Goal: Check status: Check status

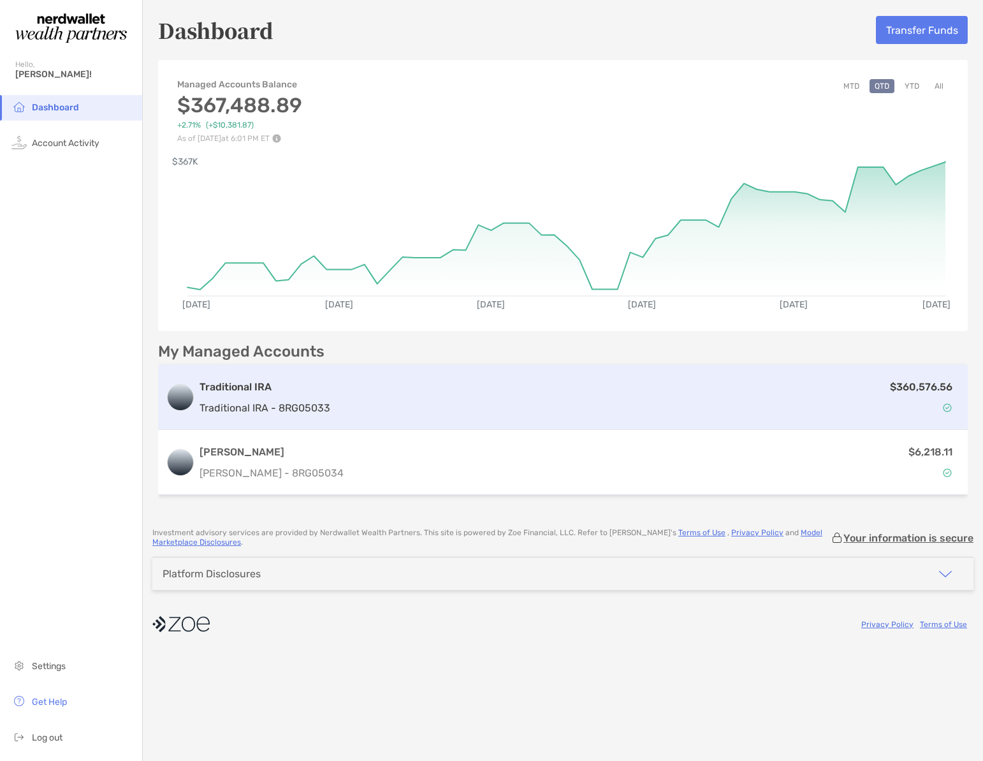
click at [597, 402] on div "$360,576.56" at bounding box center [647, 397] width 625 height 37
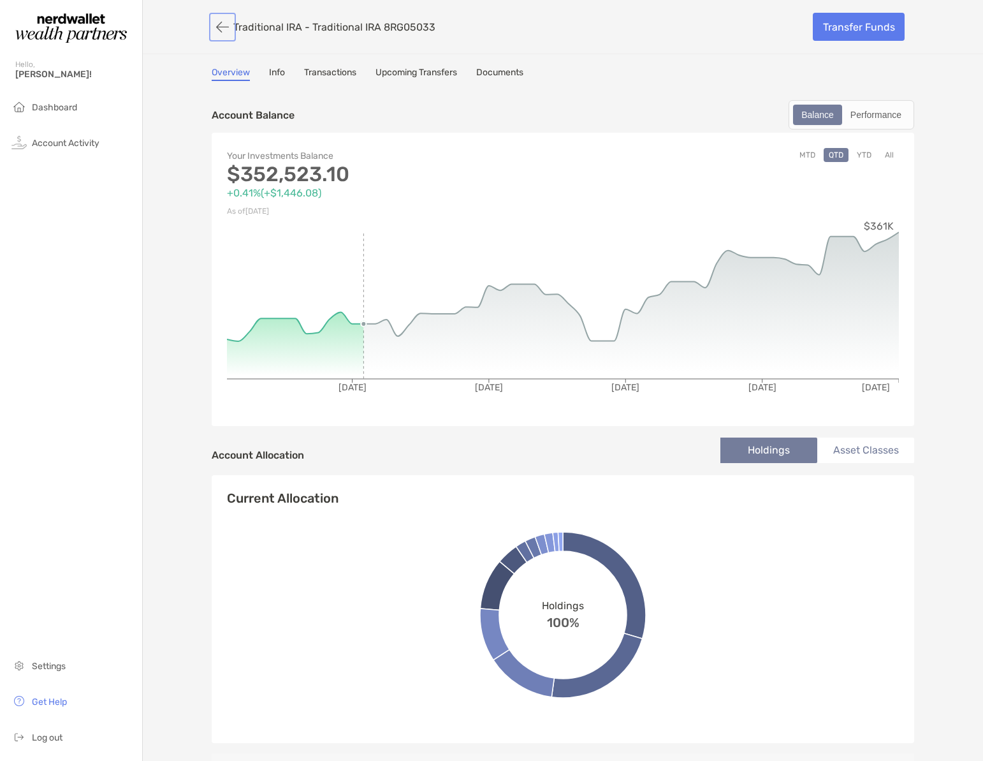
click at [220, 26] on button "button" at bounding box center [223, 27] width 22 height 24
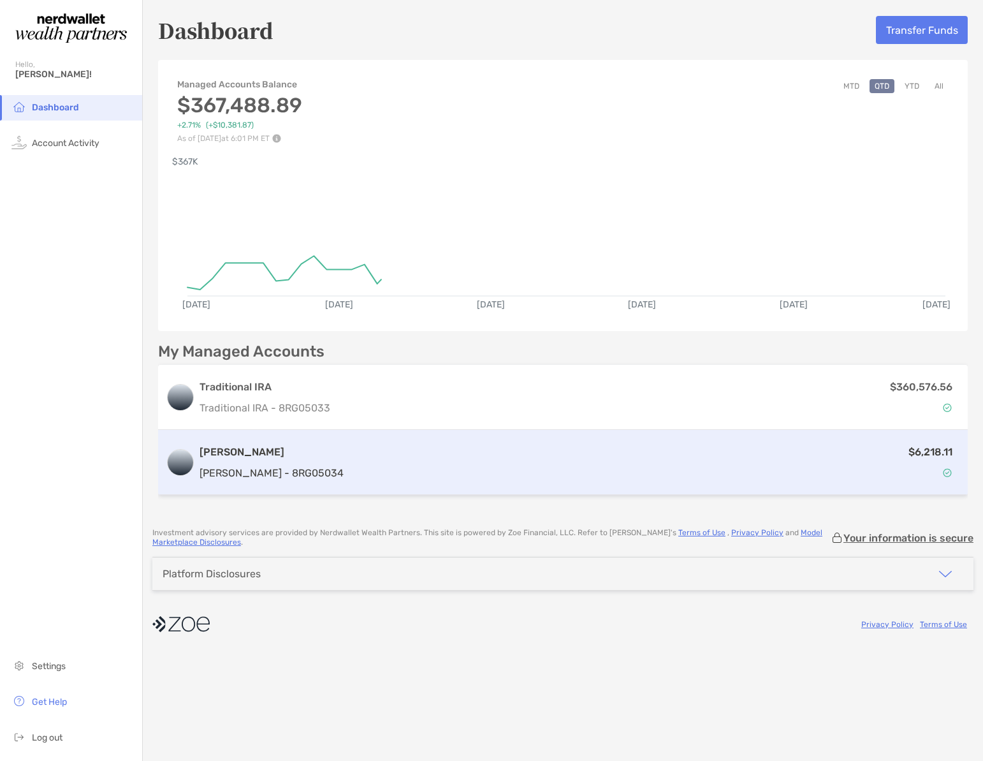
click at [787, 451] on div "$6,218.11" at bounding box center [654, 462] width 611 height 37
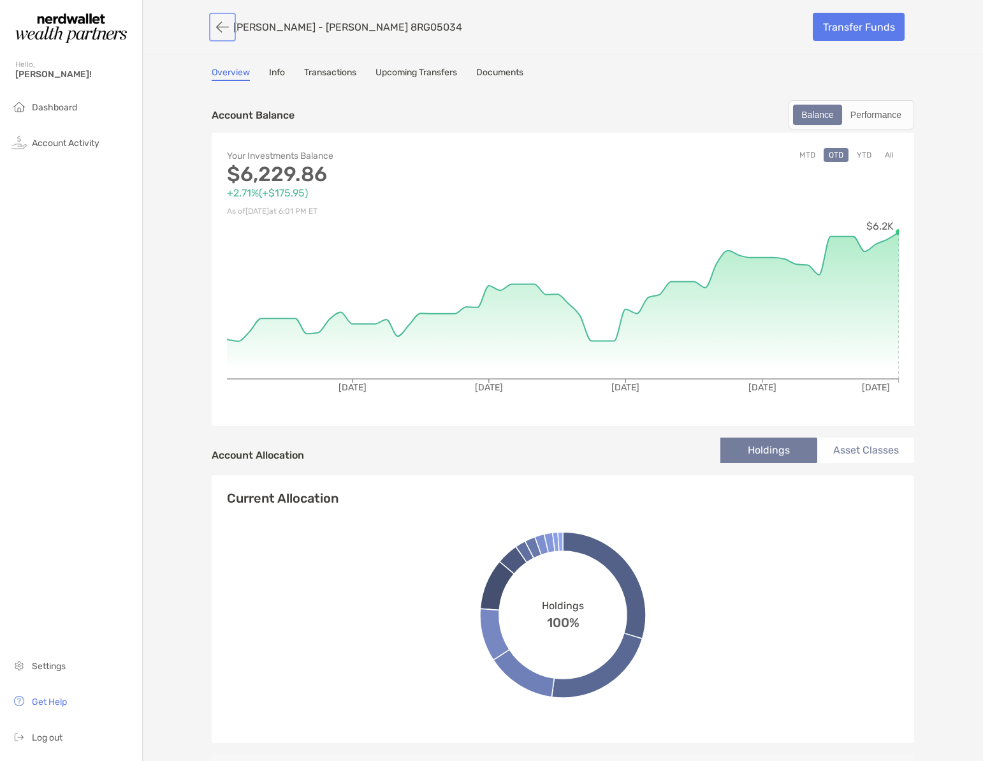
click at [219, 25] on button "button" at bounding box center [223, 27] width 22 height 24
